Goal: Task Accomplishment & Management: Manage account settings

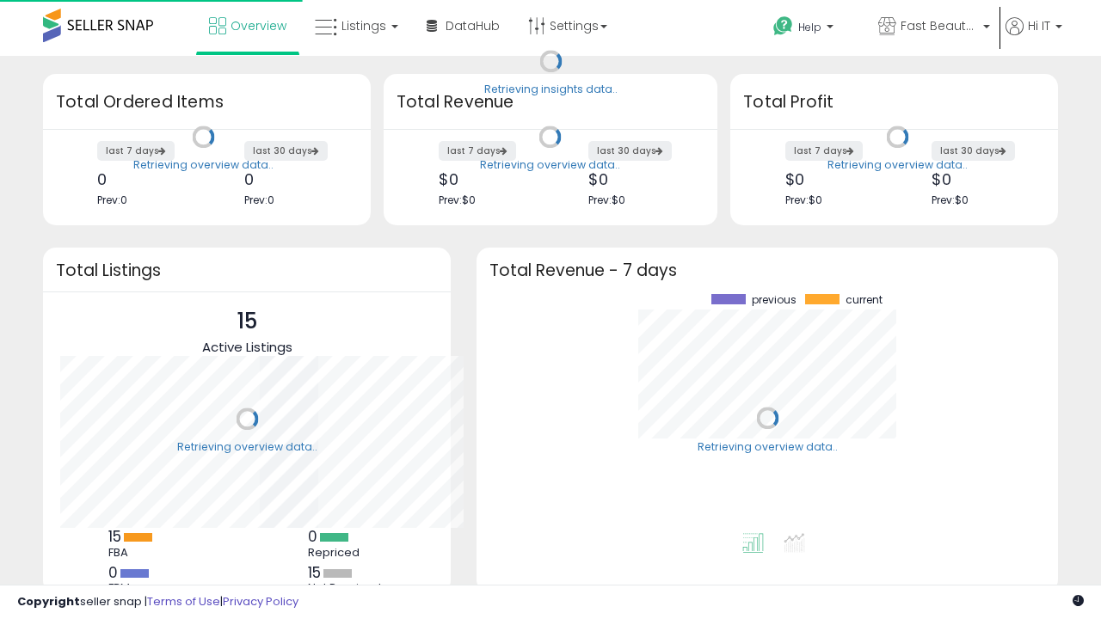
scroll to position [239, 547]
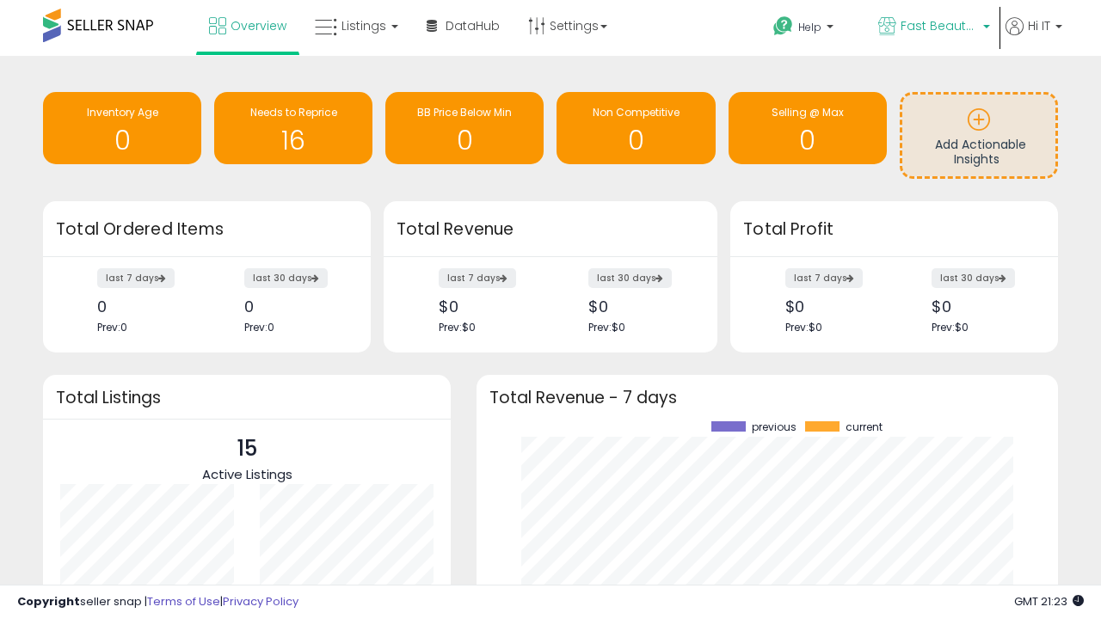
click at [932, 28] on span "Fast Beauty ([GEOGRAPHIC_DATA])" at bounding box center [938, 25] width 77 height 17
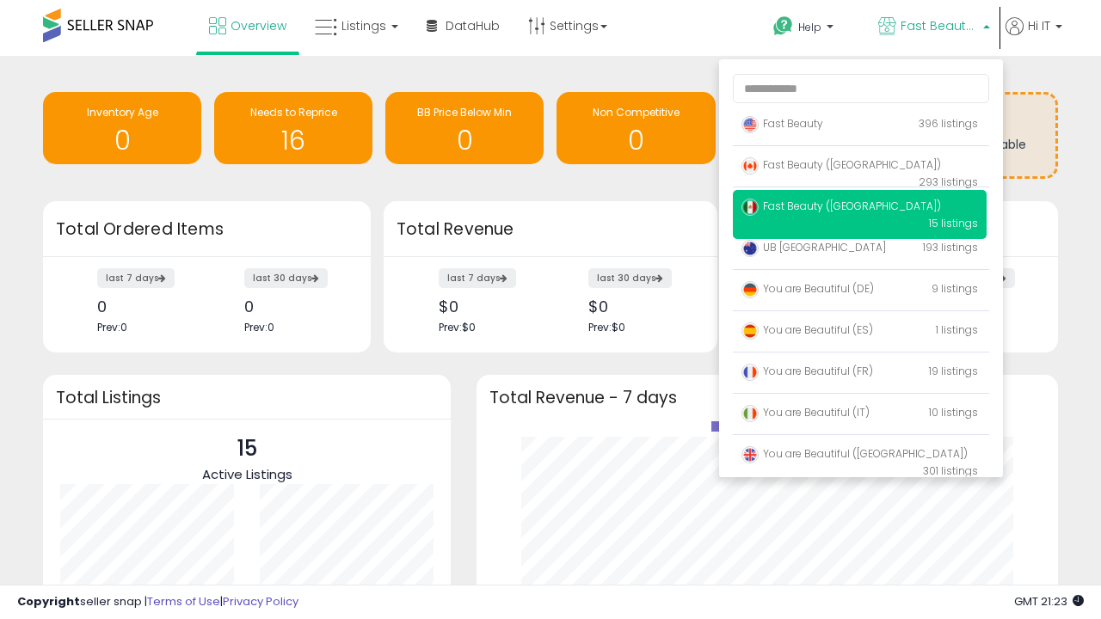
click at [859, 457] on span "You are Beautiful ([GEOGRAPHIC_DATA])" at bounding box center [854, 453] width 226 height 15
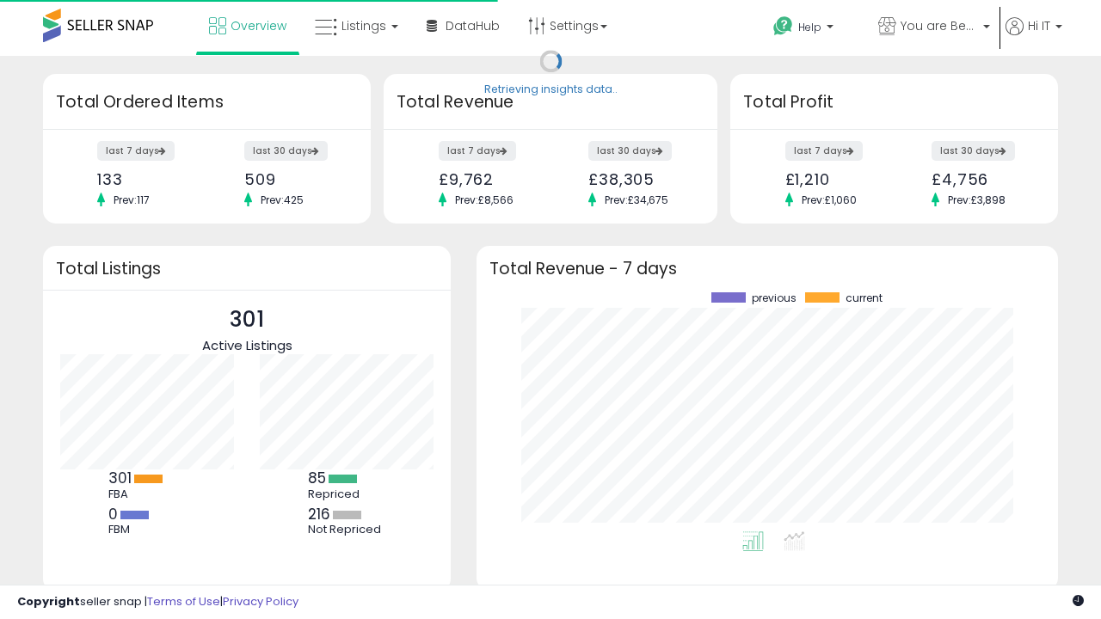
scroll to position [239, 547]
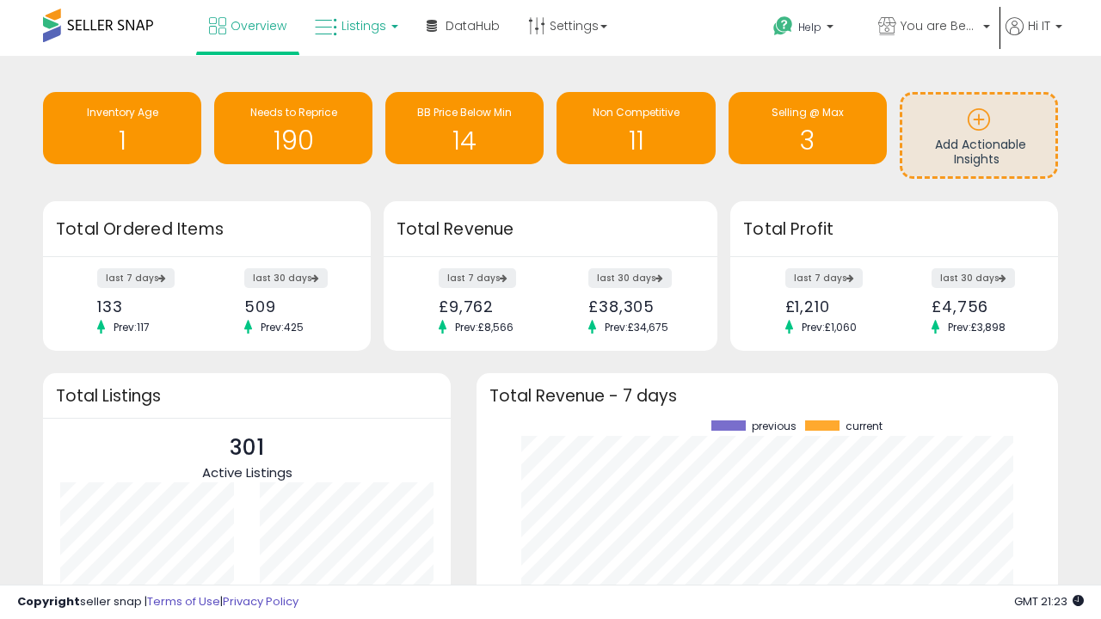
click at [354, 26] on span "Listings" at bounding box center [363, 25] width 45 height 17
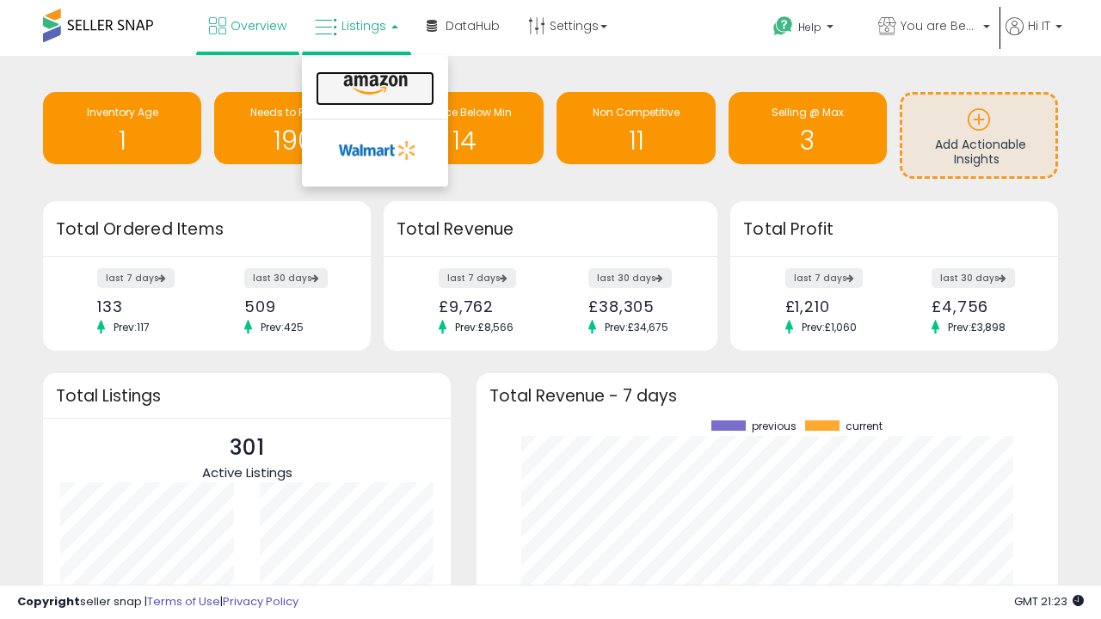
click at [373, 85] on icon at bounding box center [375, 85] width 75 height 22
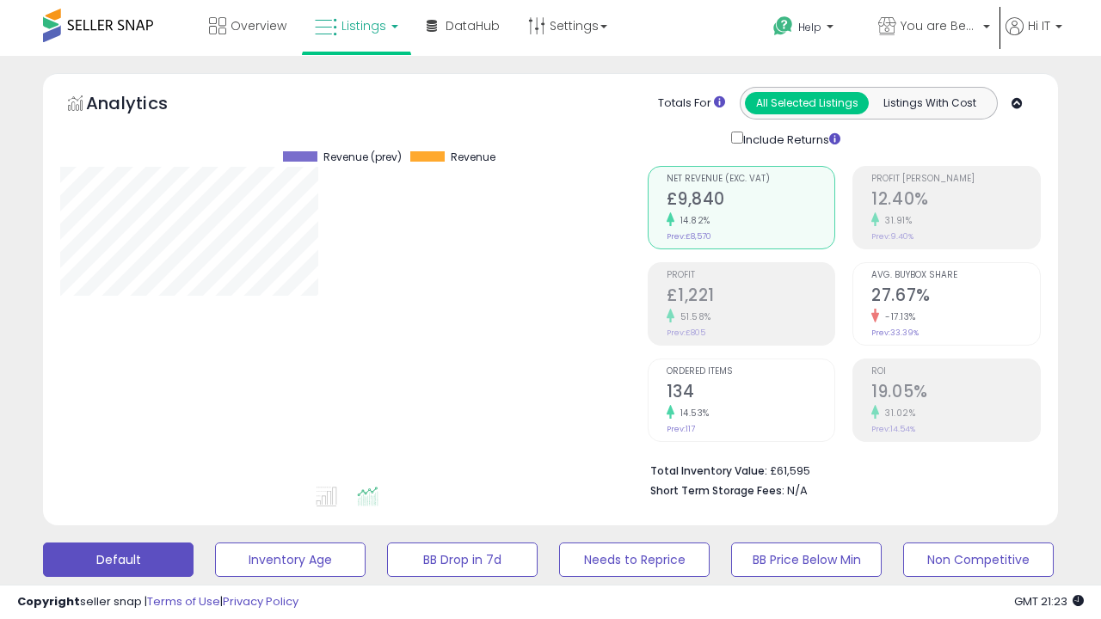
scroll to position [334, 0]
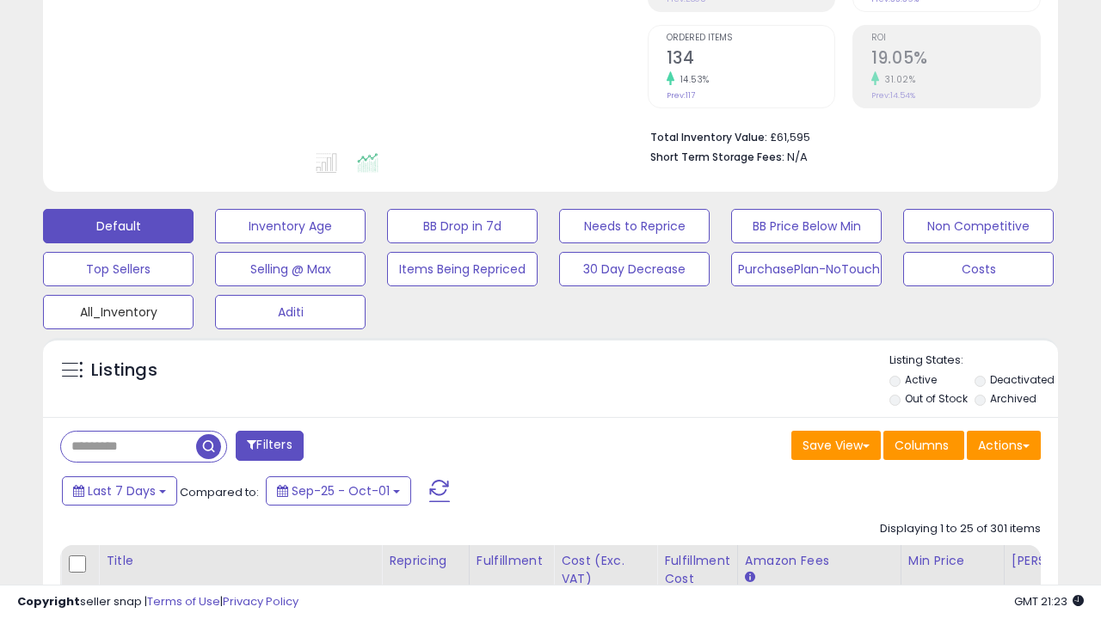
click at [118, 309] on button "All_Inventory" at bounding box center [118, 312] width 150 height 34
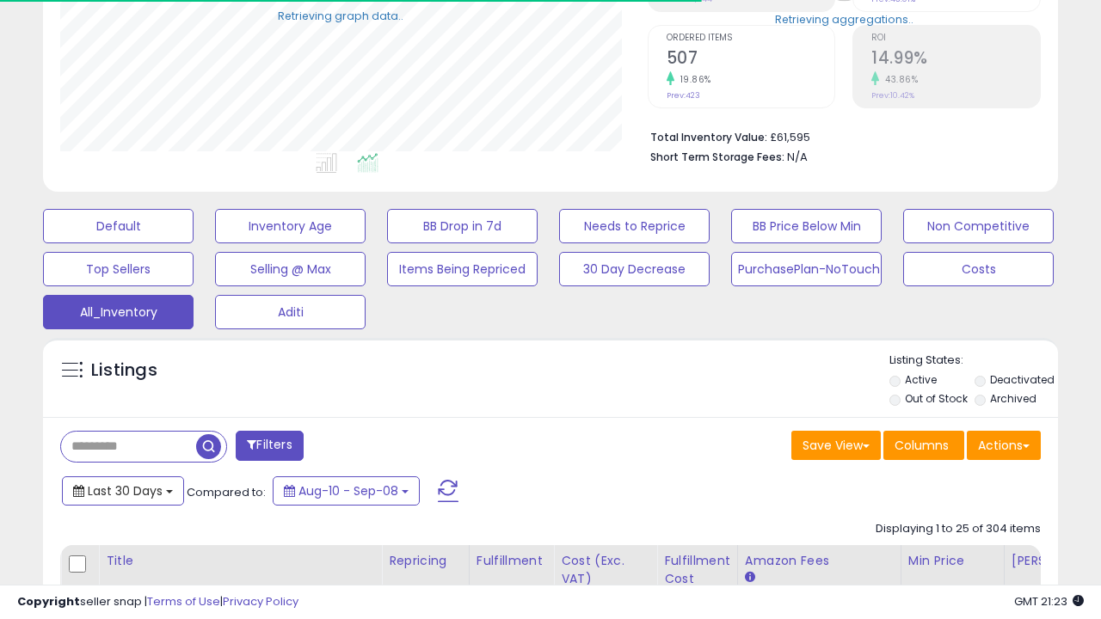
click at [122, 489] on span "Last 30 Days" at bounding box center [125, 490] width 75 height 17
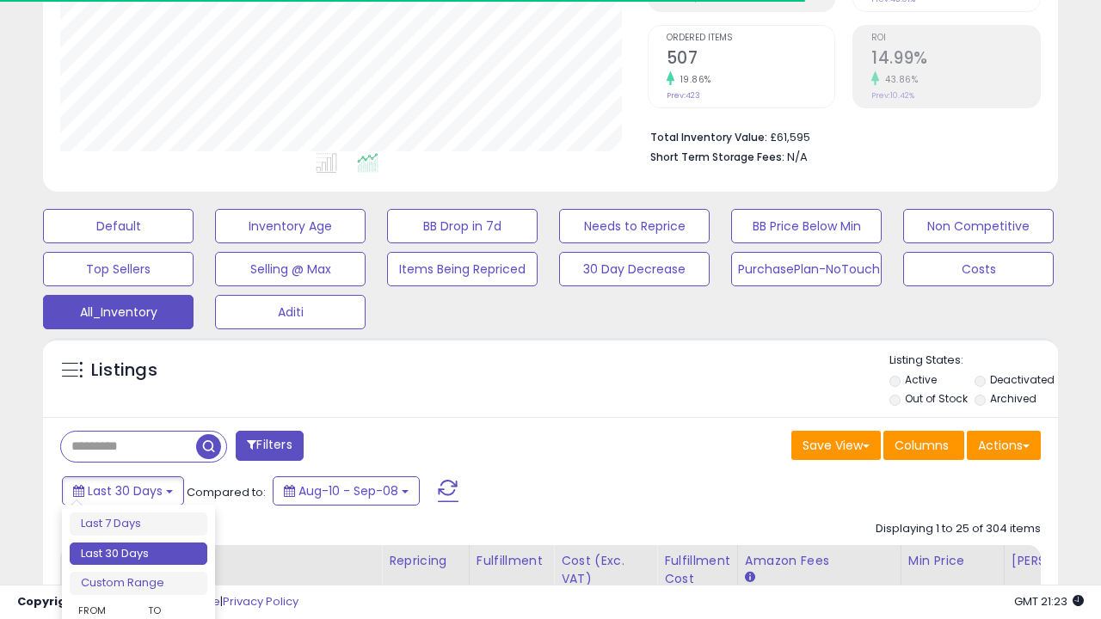
click at [138, 554] on li "Last 30 Days" at bounding box center [139, 554] width 138 height 23
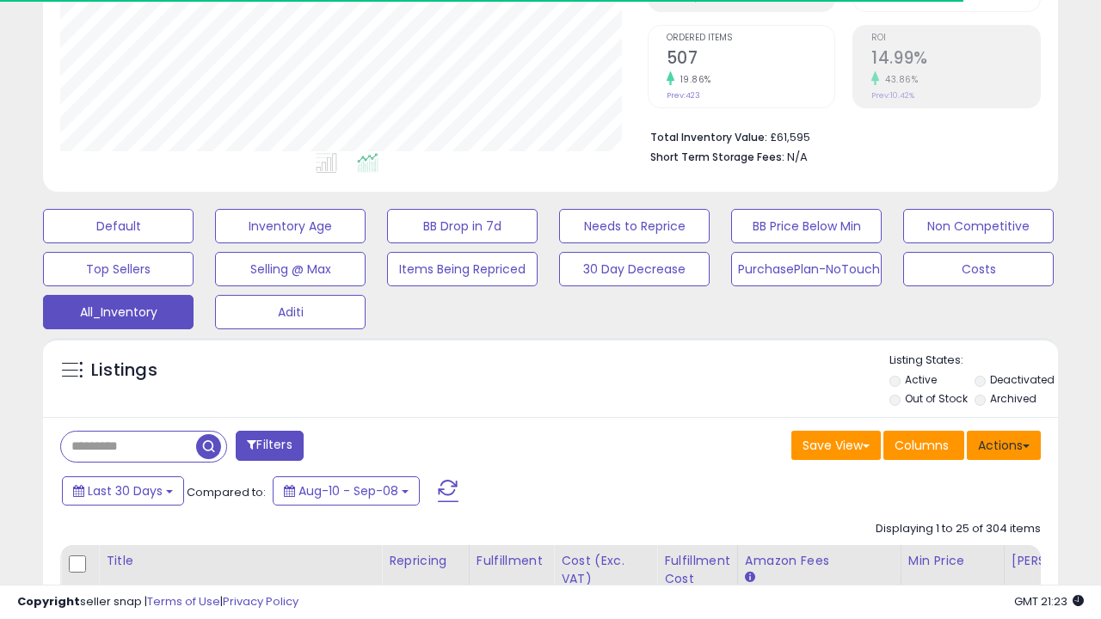
click at [1003, 444] on button "Actions" at bounding box center [1003, 445] width 74 height 29
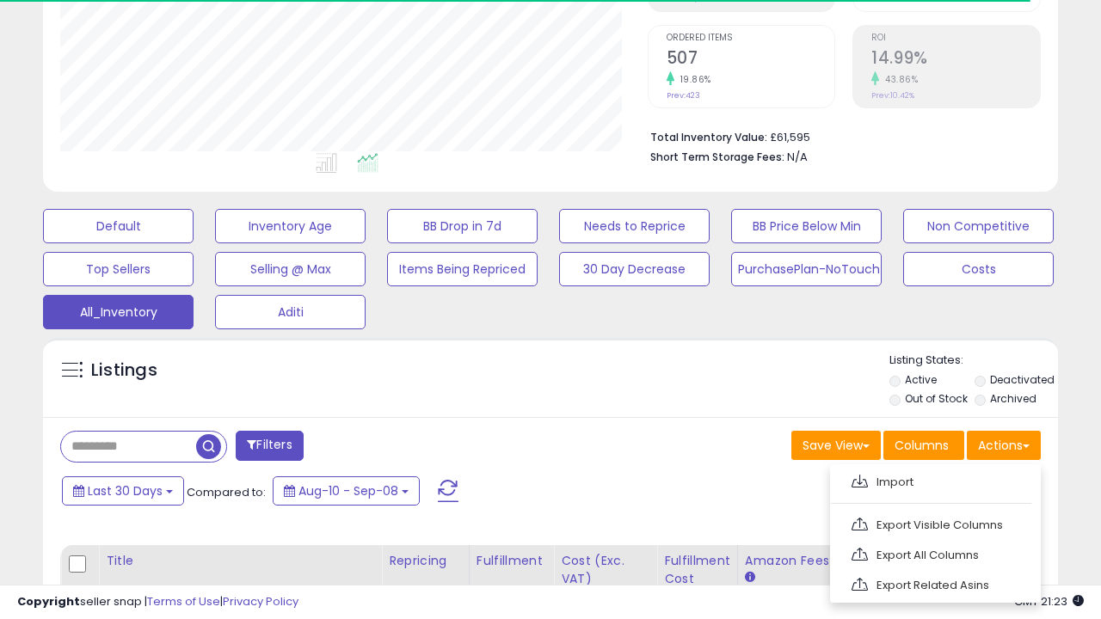
click at [933, 553] on link "Export All Columns" at bounding box center [933, 555] width 188 height 27
